Goal: Transaction & Acquisition: Download file/media

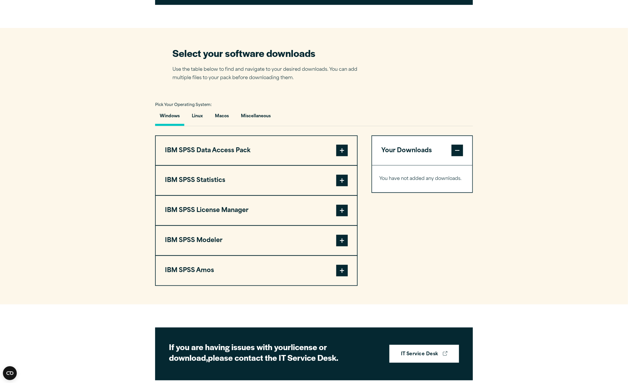
scroll to position [347, 0]
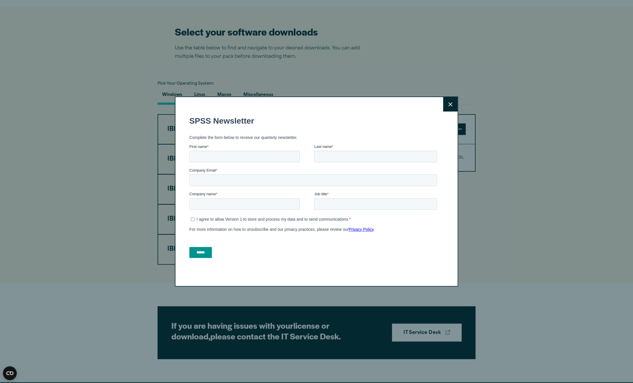
click at [443, 104] on button "Close" at bounding box center [450, 104] width 14 height 14
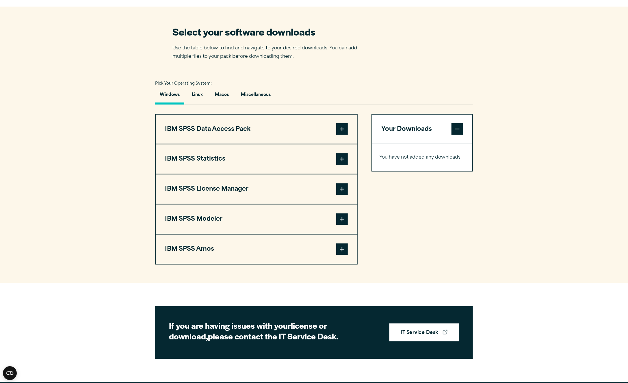
click at [232, 171] on button "IBM SPSS Statistics" at bounding box center [256, 159] width 201 height 29
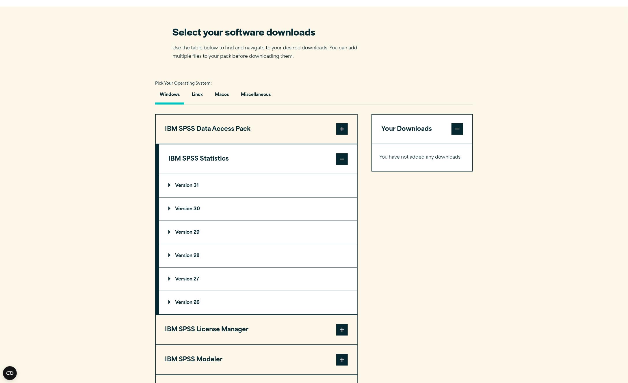
click at [199, 212] on p "Version 30" at bounding box center [184, 209] width 32 height 5
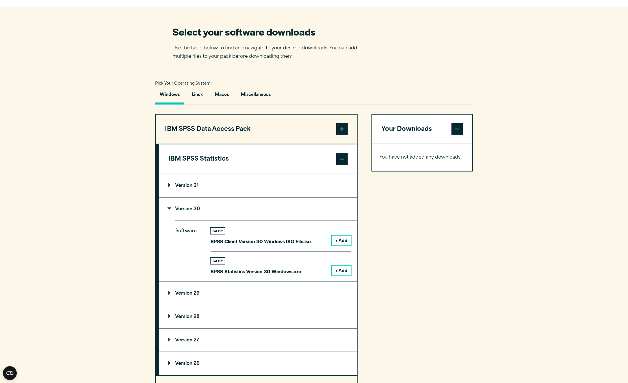
click at [200, 221] on summary "Version 30" at bounding box center [258, 209] width 198 height 23
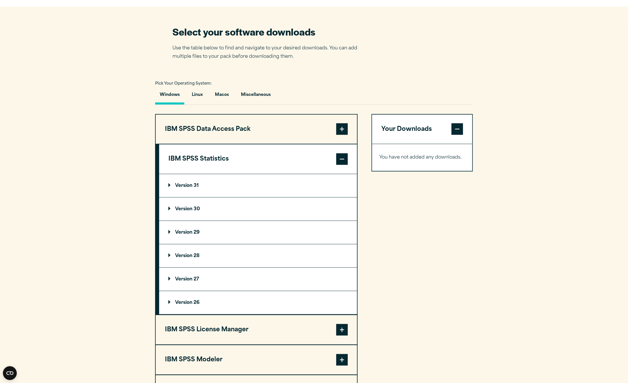
click at [200, 221] on summary "Version 30" at bounding box center [258, 209] width 198 height 23
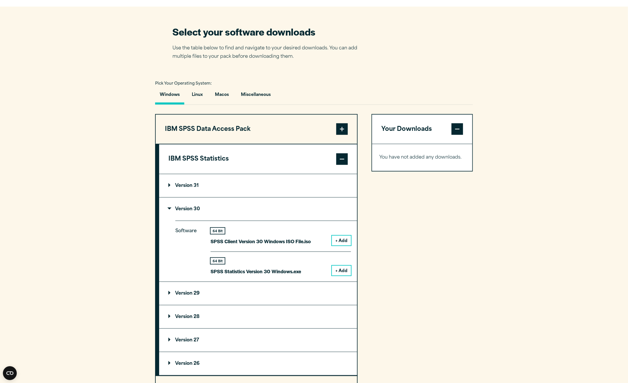
click at [343, 276] on button "+ Add" at bounding box center [341, 271] width 19 height 10
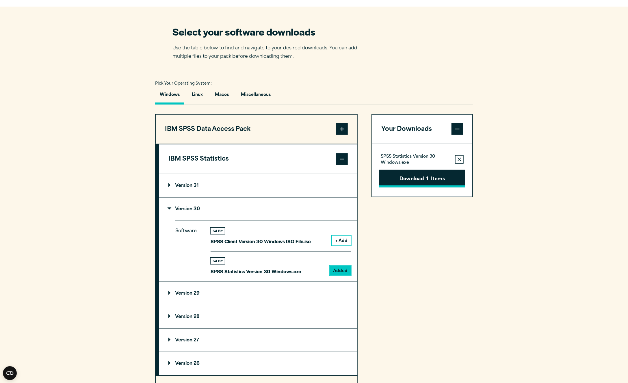
click at [442, 188] on button "Download 1 Items" at bounding box center [422, 179] width 86 height 18
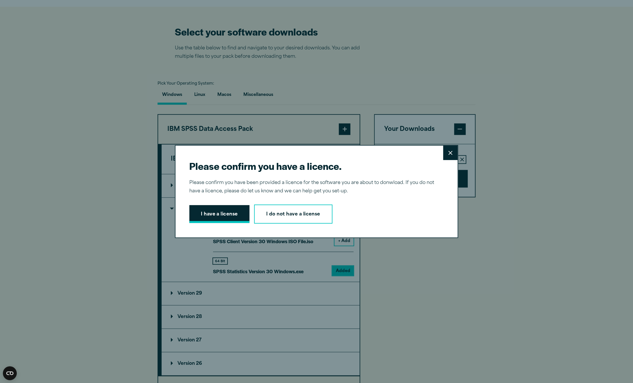
click at [206, 214] on button "I have a license" at bounding box center [219, 214] width 60 height 18
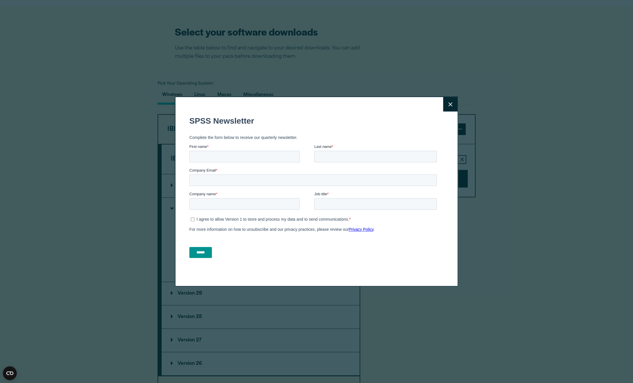
click at [446, 101] on button "Close" at bounding box center [450, 104] width 14 height 14
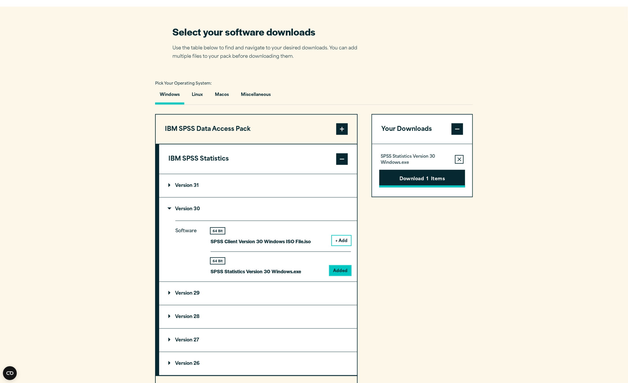
click at [419, 188] on button "Download 1 Items" at bounding box center [422, 179] width 86 height 18
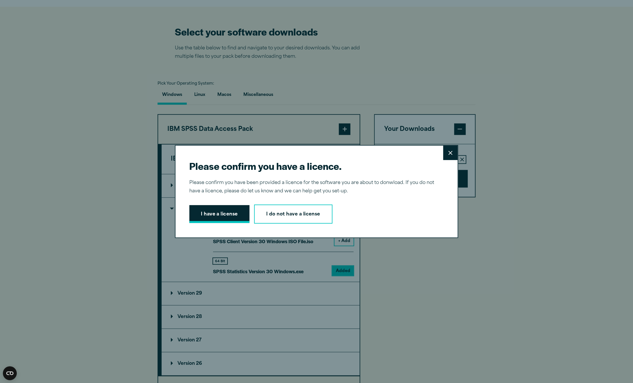
click at [216, 218] on button "I have a license" at bounding box center [219, 214] width 60 height 18
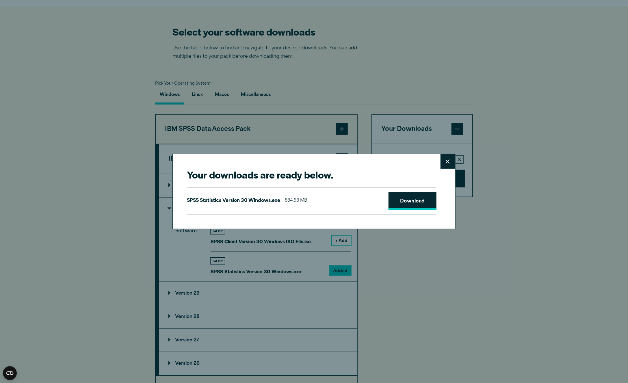
click at [413, 203] on link "Download" at bounding box center [413, 201] width 48 height 18
click at [553, 114] on div "Your downloads are ready below. Close SPSS Statistics Version 30 Windows.exe 88…" at bounding box center [314, 191] width 628 height 383
